Goal: Task Accomplishment & Management: Use online tool/utility

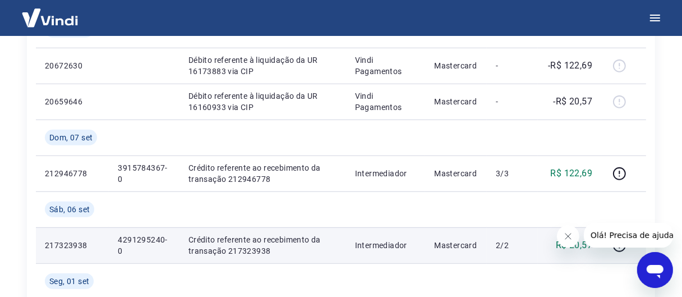
scroll to position [561, 0]
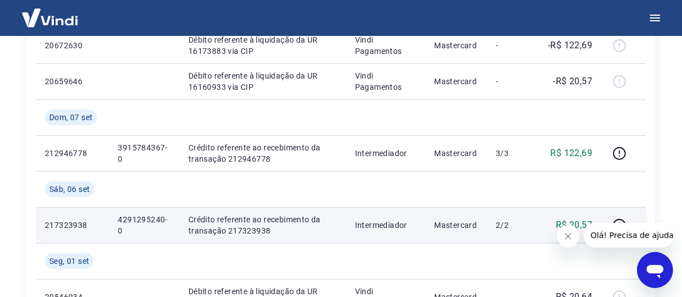
click at [140, 216] on p "4291295240-0" at bounding box center [144, 225] width 52 height 22
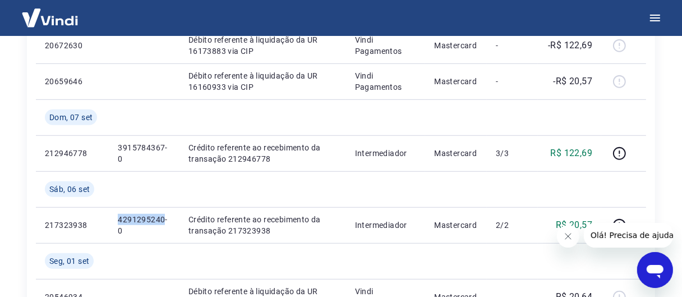
copy p "4291295240"
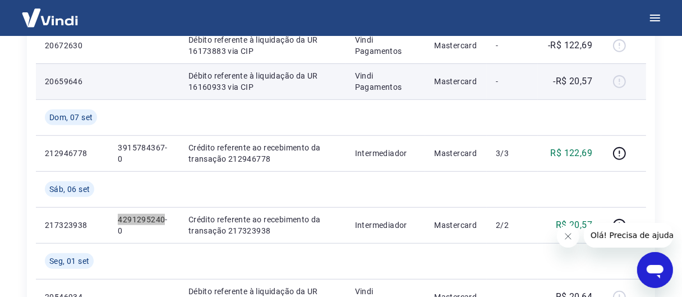
scroll to position [617, 0]
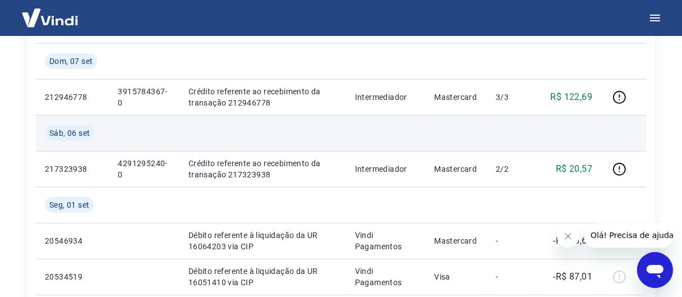
drag, startPoint x: 408, startPoint y: 127, endPoint x: 389, endPoint y: 123, distance: 19.6
click at [408, 127] on td at bounding box center [386, 133] width 80 height 36
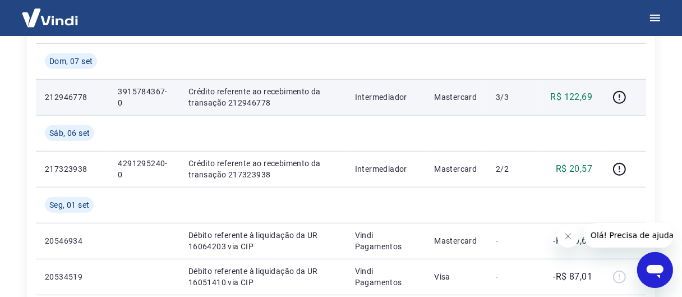
click at [149, 86] on p "3915784367-0" at bounding box center [144, 97] width 52 height 22
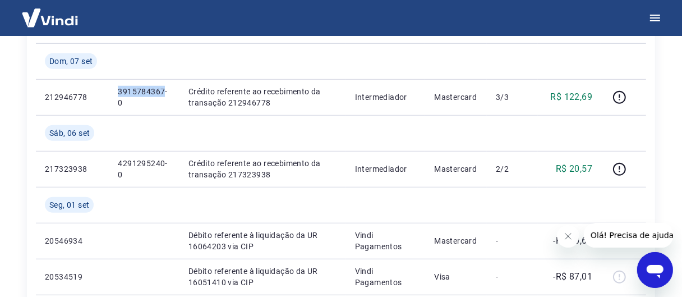
copy p "3915784367"
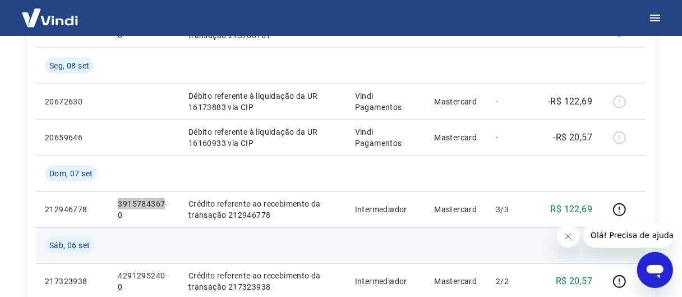
scroll to position [561, 0]
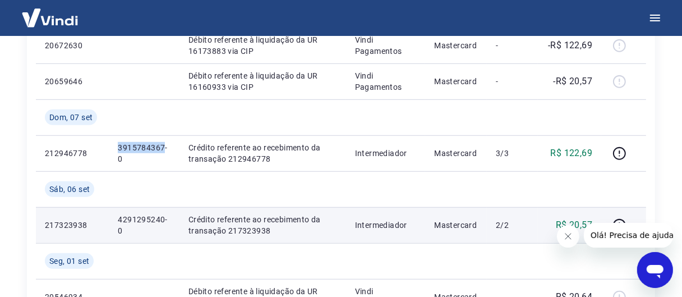
click at [139, 223] on p "4291295240-0" at bounding box center [144, 225] width 52 height 22
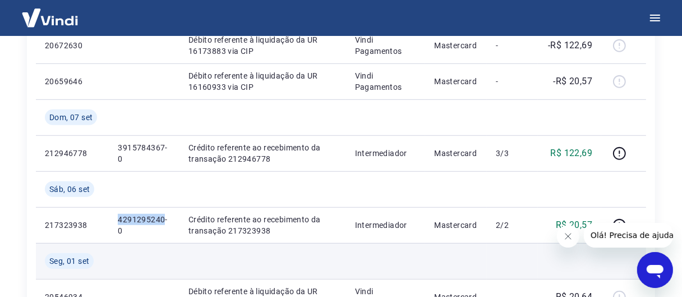
copy p "4291295240"
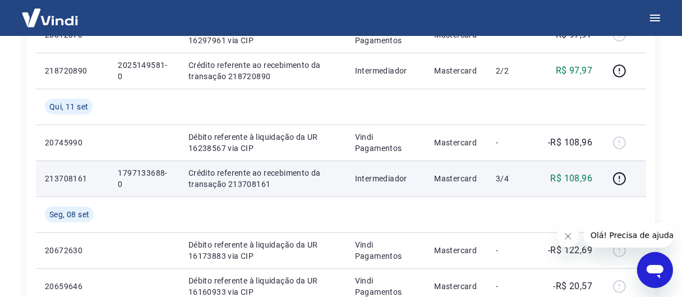
scroll to position [337, 0]
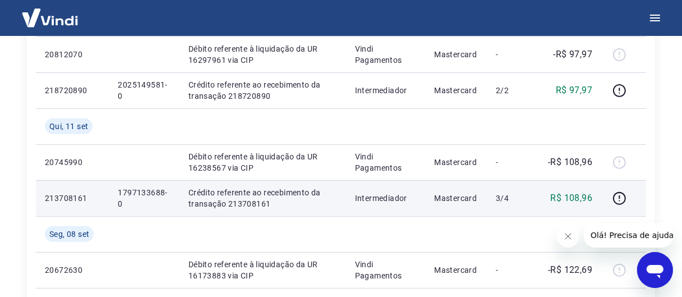
click at [148, 190] on p "1797133688-0" at bounding box center [144, 198] width 52 height 22
copy p "1797133688"
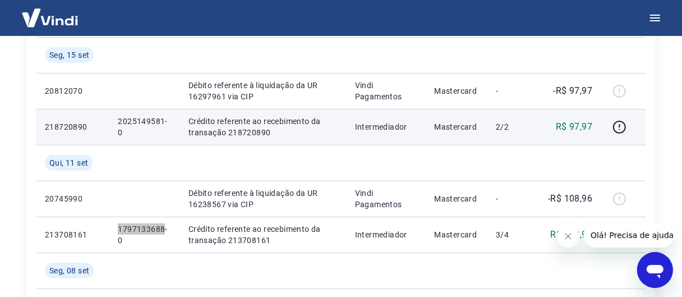
scroll to position [281, 0]
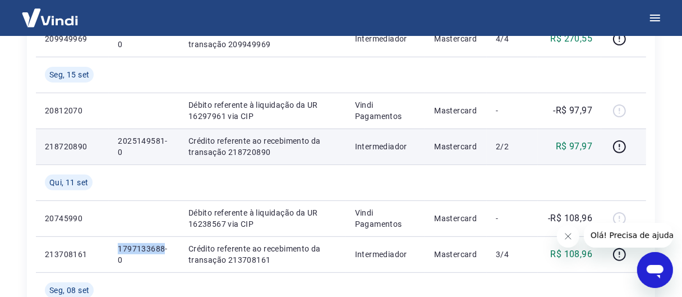
click at [132, 141] on p "2025149581-0" at bounding box center [144, 146] width 52 height 22
copy p "2025149581"
